Goal: Information Seeking & Learning: Learn about a topic

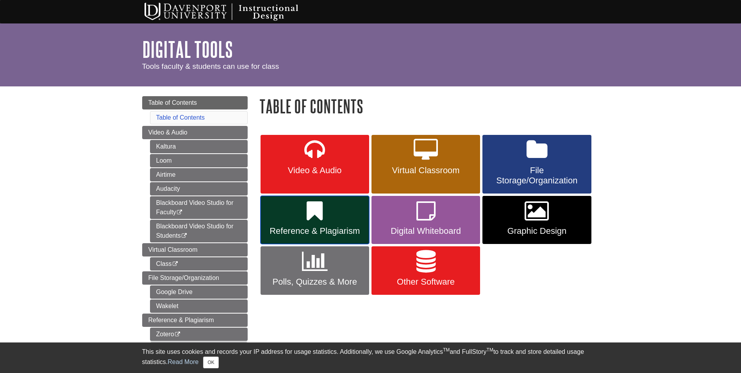
click at [332, 229] on span "Reference & Plagiarism" at bounding box center [314, 231] width 97 height 10
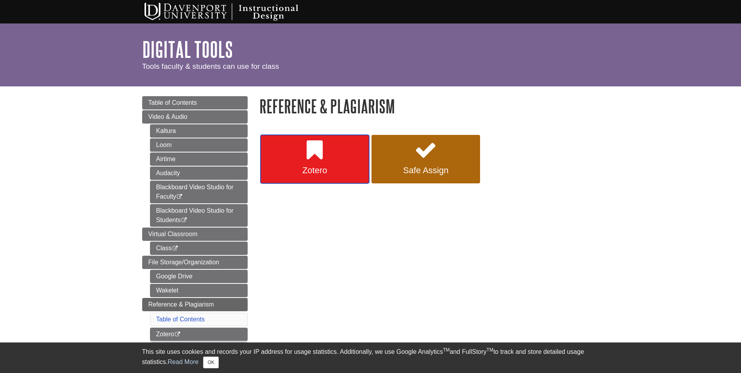
click at [339, 165] on span "Zotero" at bounding box center [314, 170] width 97 height 10
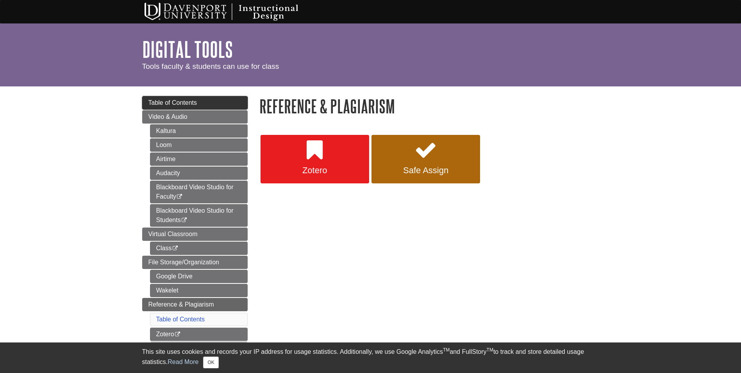
click at [191, 105] on span "Table of Contents" at bounding box center [172, 102] width 49 height 7
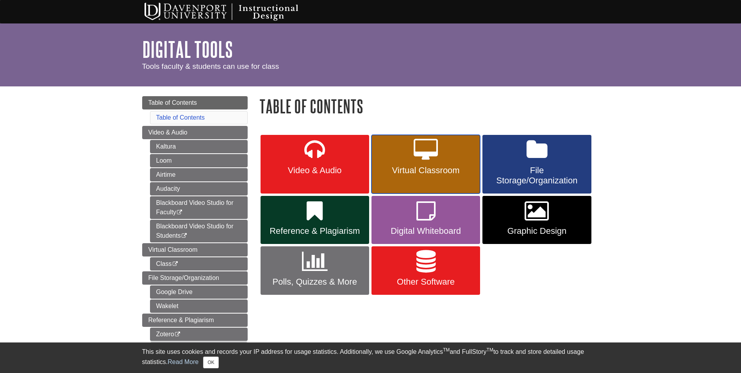
click at [429, 158] on icon at bounding box center [426, 150] width 24 height 23
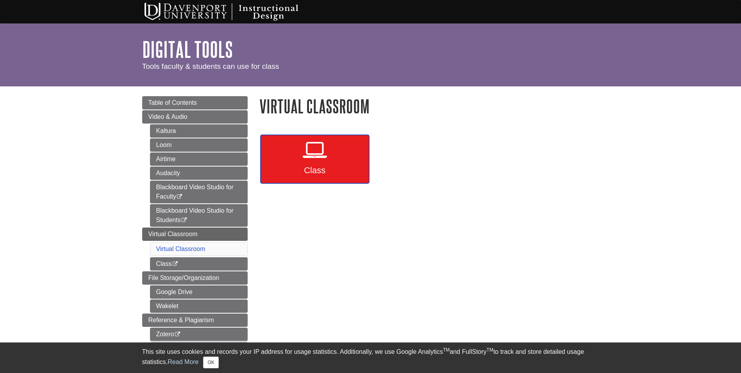
click at [311, 157] on icon at bounding box center [315, 150] width 24 height 23
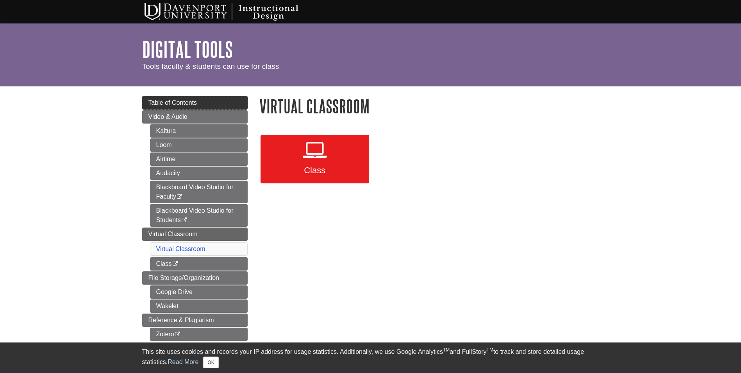
click at [182, 101] on span "Table of Contents" at bounding box center [172, 102] width 49 height 7
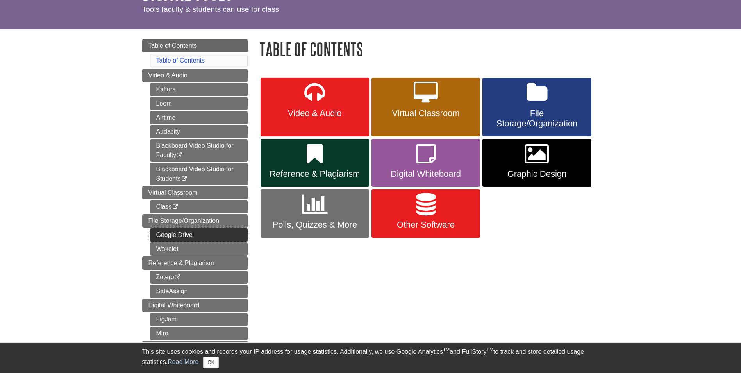
scroll to position [104, 0]
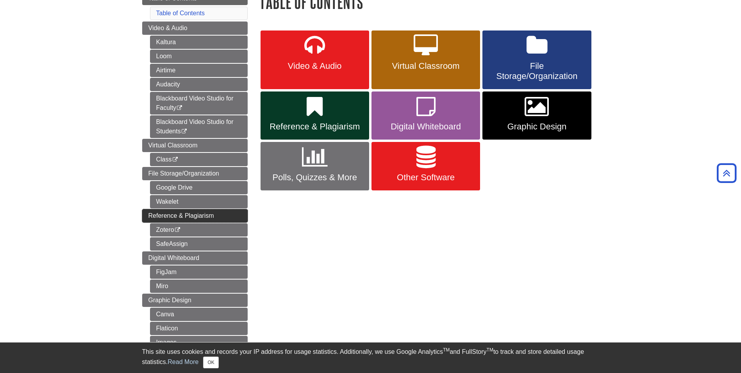
click at [214, 214] on link "Reference & Plagiarism" at bounding box center [194, 215] width 105 height 13
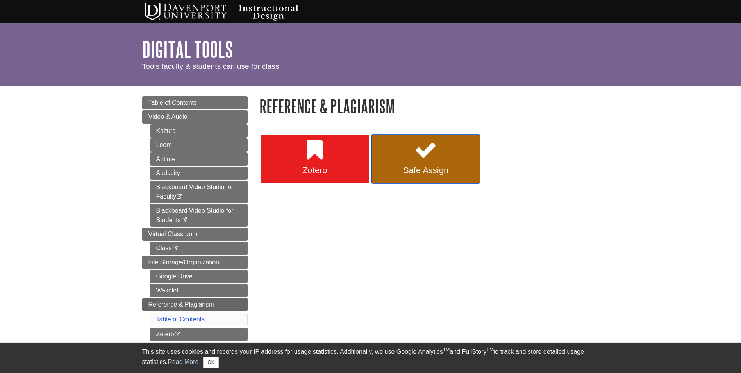
click at [420, 147] on icon at bounding box center [425, 150] width 23 height 23
